Goal: Download file/media

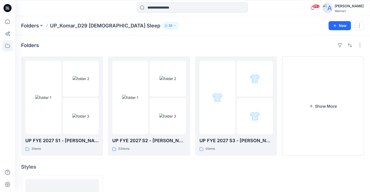
click at [73, 25] on p "UP_Komar_D29 [DEMOGRAPHIC_DATA] Sleep" at bounding box center [105, 25] width 110 height 7
click at [70, 26] on p "UP_Komar_D29 [DEMOGRAPHIC_DATA] Sleep" at bounding box center [105, 25] width 110 height 7
click at [145, 36] on div "Folders UP FYE 2027 S1 - [PERSON_NAME] - Final Approval Board 3 items UP FYE 20…" at bounding box center [192, 161] width 355 height 253
click at [324, 105] on button "Show More" at bounding box center [323, 105] width 82 height 99
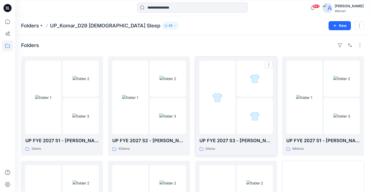
click at [218, 115] on div at bounding box center [217, 97] width 36 height 73
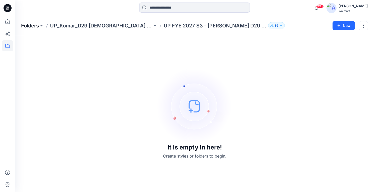
click at [32, 26] on p "Folders" at bounding box center [30, 25] width 18 height 7
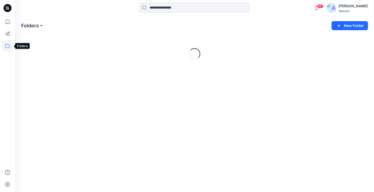
click at [9, 44] on icon at bounding box center [7, 45] width 11 height 11
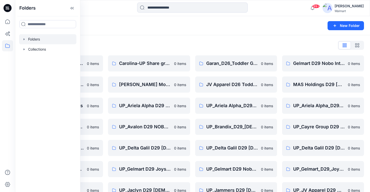
click at [235, 34] on div "Folders New Folder" at bounding box center [192, 25] width 355 height 19
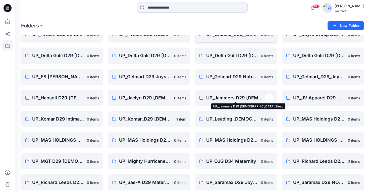
scroll to position [100, 0]
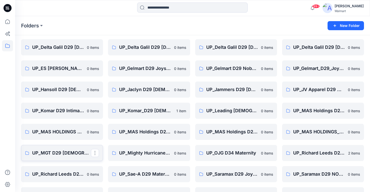
click at [50, 150] on p "UP_MGT D29 [DEMOGRAPHIC_DATA] Sleep" at bounding box center [61, 152] width 59 height 7
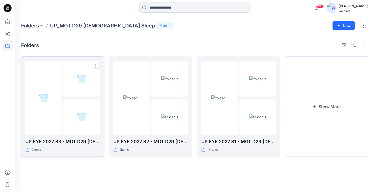
click at [38, 118] on div at bounding box center [43, 98] width 36 height 74
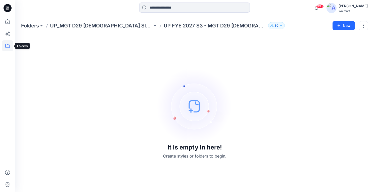
click at [7, 48] on icon at bounding box center [7, 45] width 11 height 11
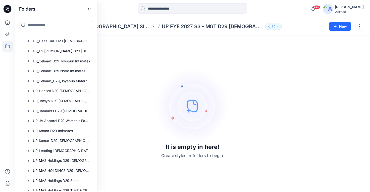
scroll to position [201, 0]
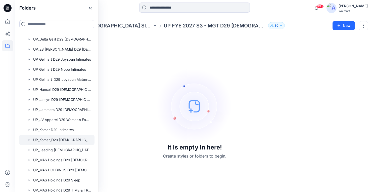
click at [58, 140] on div at bounding box center [56, 140] width 75 height 10
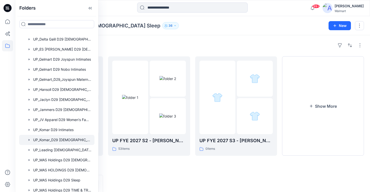
click at [252, 28] on div "Folders UP_Komar_D29 [DEMOGRAPHIC_DATA] Sleep 36" at bounding box center [173, 25] width 304 height 7
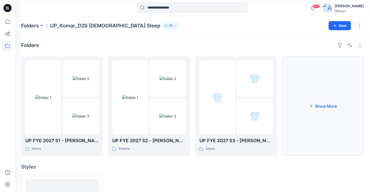
click at [321, 117] on button "Show More" at bounding box center [323, 105] width 82 height 99
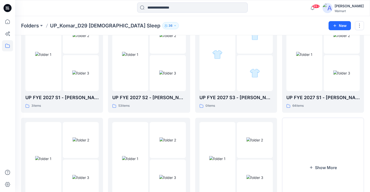
scroll to position [75, 0]
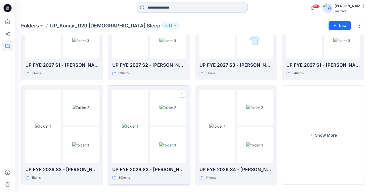
click at [138, 129] on img at bounding box center [130, 125] width 16 height 5
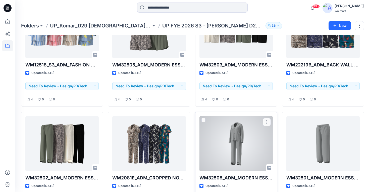
scroll to position [176, 0]
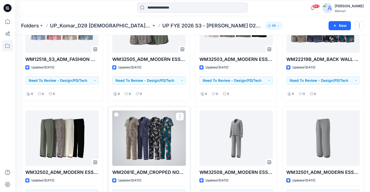
click at [151, 145] on div at bounding box center [148, 137] width 73 height 55
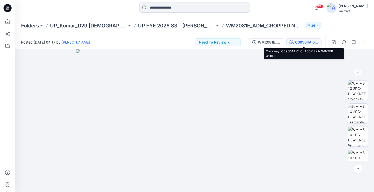
click at [293, 44] on button "C09504A 01 CLASSY SKIN WINTER WHITE" at bounding box center [303, 42] width 35 height 8
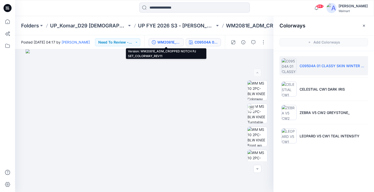
click at [167, 42] on div "WM2081E_ADM_CROPPED NOTCH PJ SET_COLORWAY_REV11" at bounding box center [168, 42] width 23 height 6
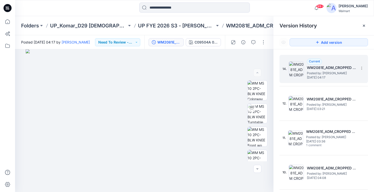
click at [330, 68] on h5 "WM2081E_ADM_CROPPED NOTCH PJ SET_COLORWAY_REV11" at bounding box center [332, 68] width 50 height 6
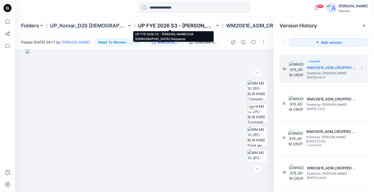
click at [181, 25] on p "UP FYE 2026 S3 - [PERSON_NAME] D29 [DEMOGRAPHIC_DATA] Sleepwear" at bounding box center [176, 25] width 77 height 7
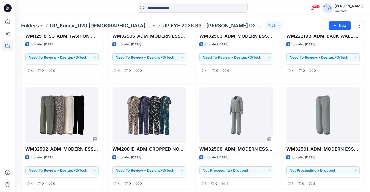
scroll to position [201, 0]
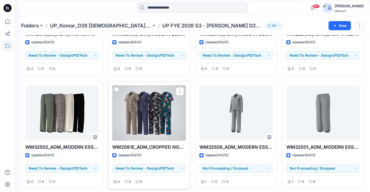
click at [163, 124] on div at bounding box center [148, 112] width 73 height 55
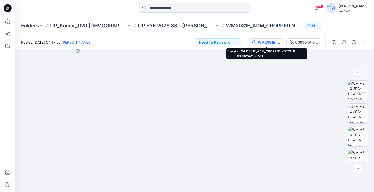
click at [266, 40] on div "WM2081E_ADM_CROPPED NOTCH PJ SET_COLORWAY_REV11" at bounding box center [269, 42] width 23 height 6
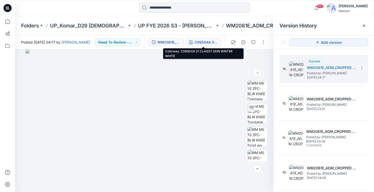
click at [203, 43] on div "C09504A 01 CLASSY SKIN WINTER WHITE" at bounding box center [205, 42] width 23 height 6
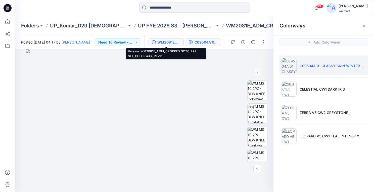
click at [171, 40] on div "WM2081E_ADM_CROPPED NOTCH PJ SET_COLORWAY_REV11" at bounding box center [168, 42] width 23 height 6
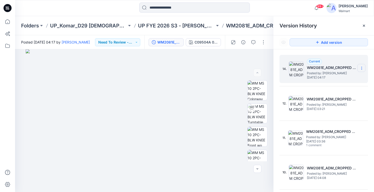
click at [361, 68] on section at bounding box center [361, 68] width 8 height 8
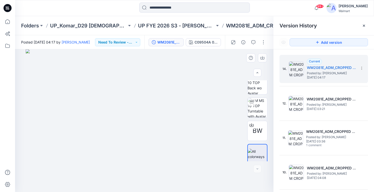
scroll to position [309, 0]
click at [256, 129] on span "BW" at bounding box center [257, 127] width 10 height 9
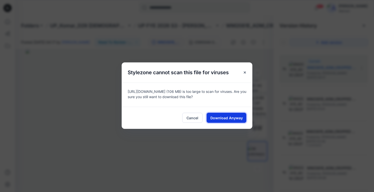
click at [222, 116] on span "Download Anyway" at bounding box center [226, 117] width 32 height 5
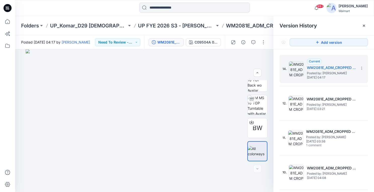
click at [290, 9] on div "99+ Notifications Yakjin -3d-Walmart has updated HQ021646_PPFS_NB SLEEP TEE SHO…" at bounding box center [194, 8] width 358 height 11
click at [296, 6] on div "99+ Notifications Yakjin -3d-Walmart has updated HQ021646_PPFS_NB SLEEP TEE SHO…" at bounding box center [194, 8] width 358 height 11
click at [97, 11] on div at bounding box center [60, 8] width 90 height 11
